Goal: Information Seeking & Learning: Learn about a topic

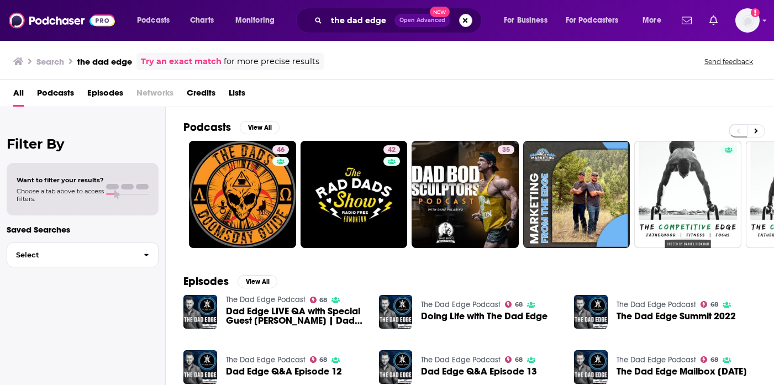
click at [467, 25] on button "Search podcasts, credits, & more..." at bounding box center [465, 20] width 13 height 13
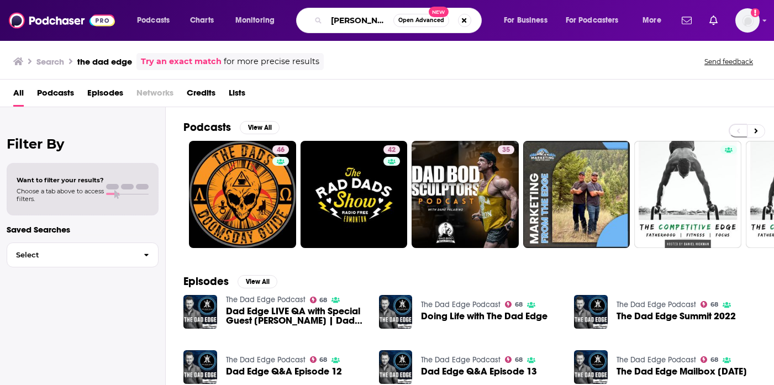
type input "[PERSON_NAME]"
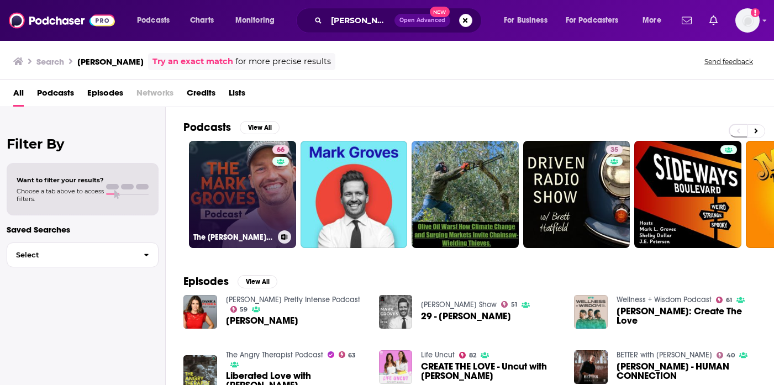
click at [266, 200] on link "66 The [PERSON_NAME] Podcast" at bounding box center [242, 194] width 107 height 107
